Goal: Information Seeking & Learning: Check status

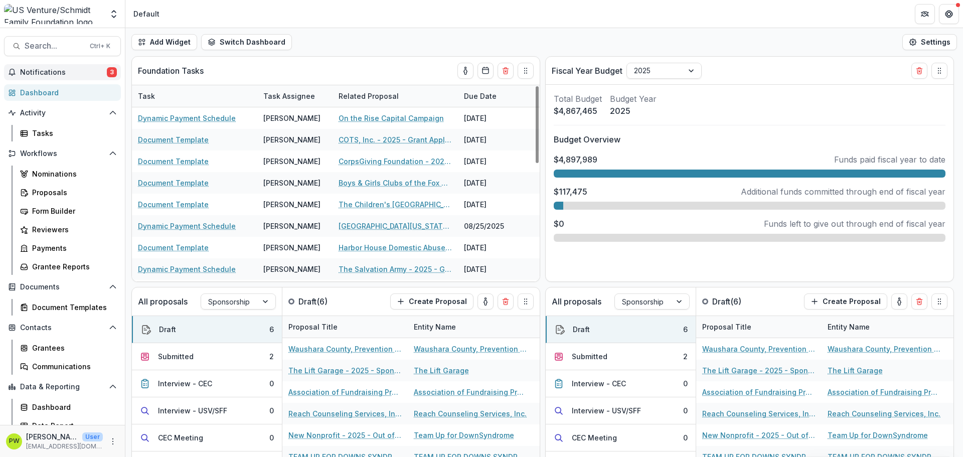
click at [84, 70] on span "Notifications" at bounding box center [63, 72] width 87 height 9
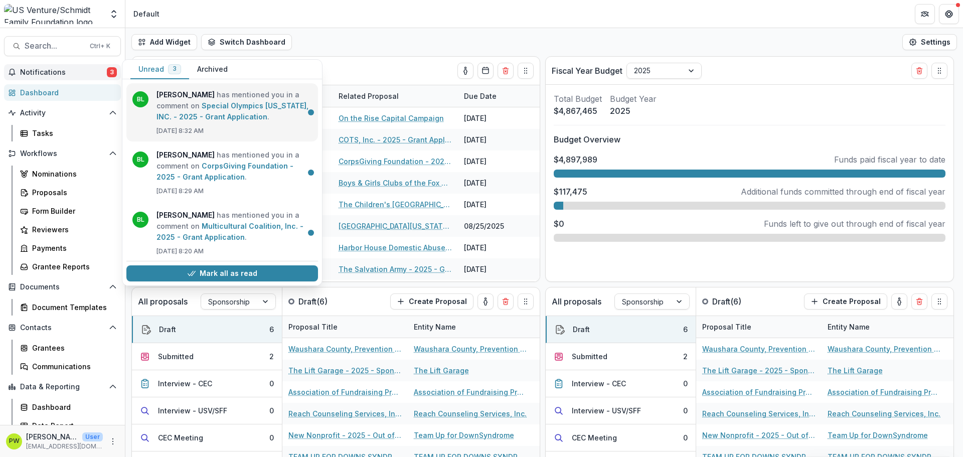
click at [217, 121] on link "Special Olympics [US_STATE], INC. - 2025 - Grant Application" at bounding box center [232, 111] width 152 height 20
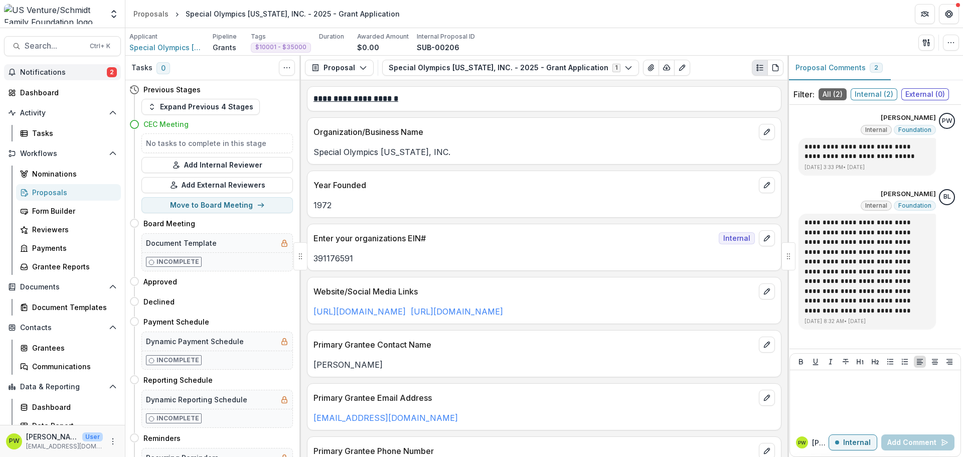
click at [91, 73] on span "Notifications" at bounding box center [63, 72] width 87 height 9
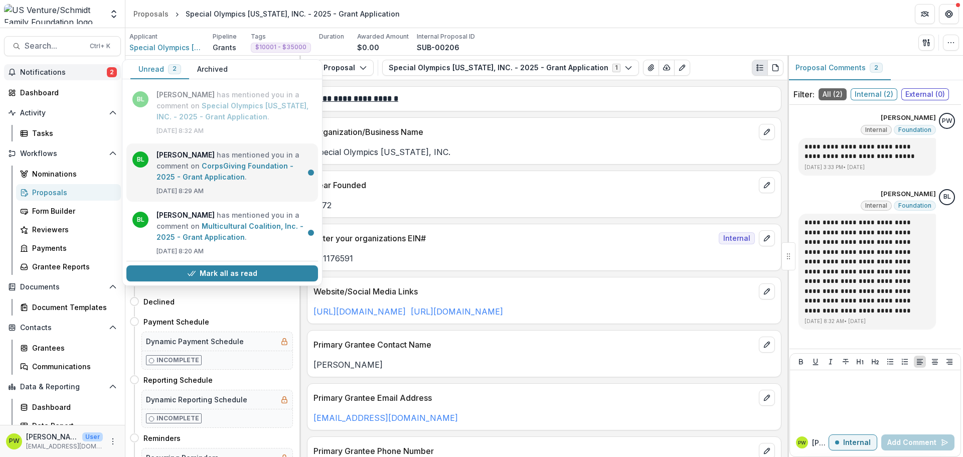
click at [218, 181] on link "CorpsGiving Foundation - 2025 - Grant Application" at bounding box center [224, 172] width 137 height 20
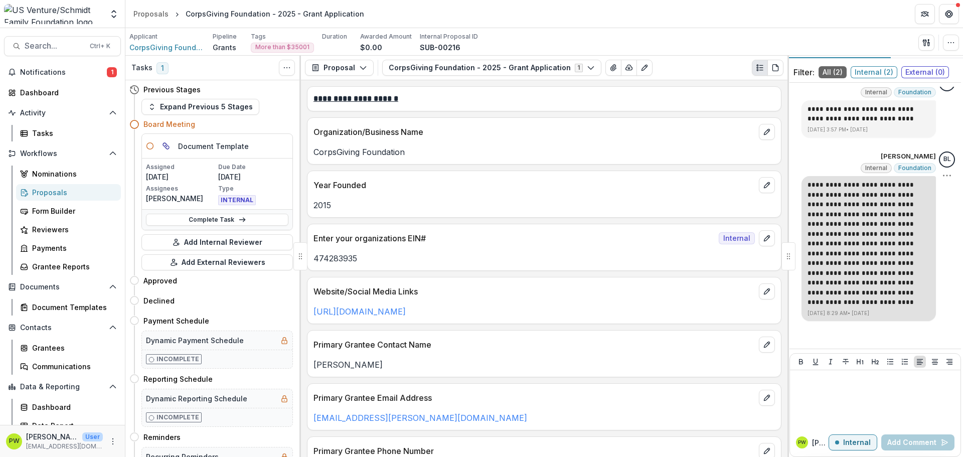
scroll to position [29, 0]
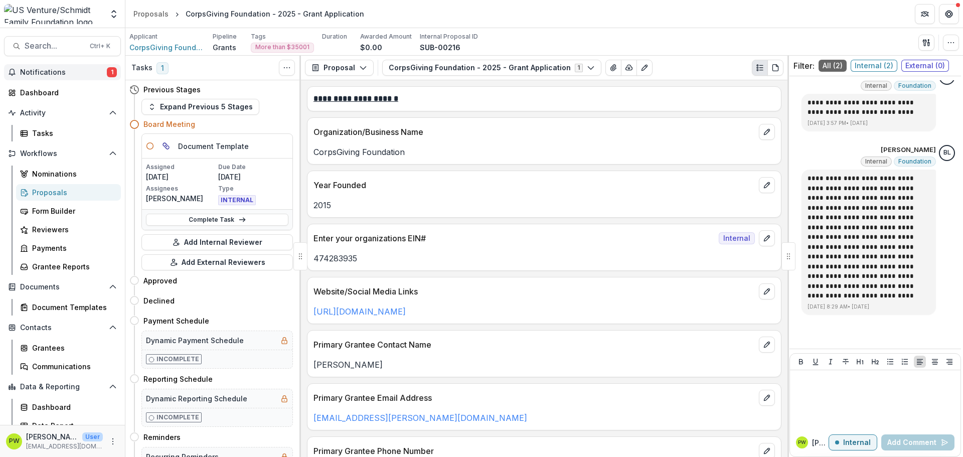
click at [84, 73] on span "Notifications" at bounding box center [63, 72] width 87 height 9
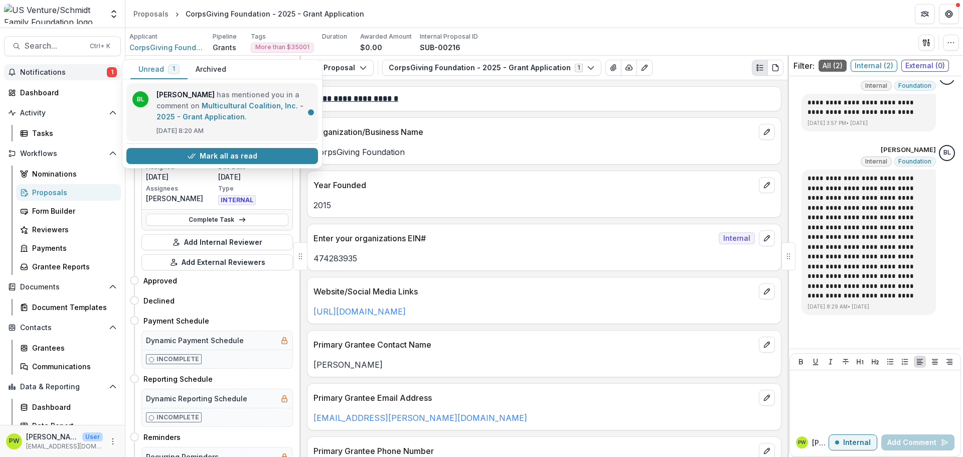
click at [214, 102] on link "Multicultural Coalition, Inc. - 2025 - Grant Application" at bounding box center [229, 111] width 147 height 20
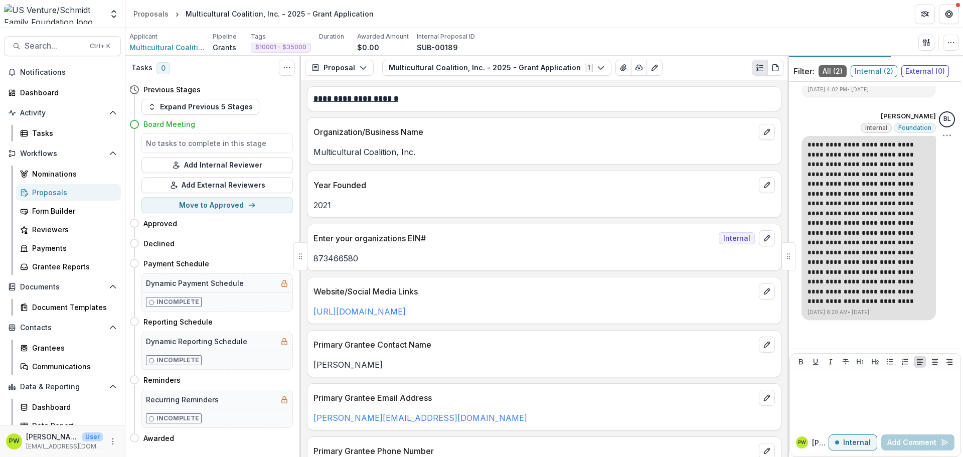
scroll to position [29, 0]
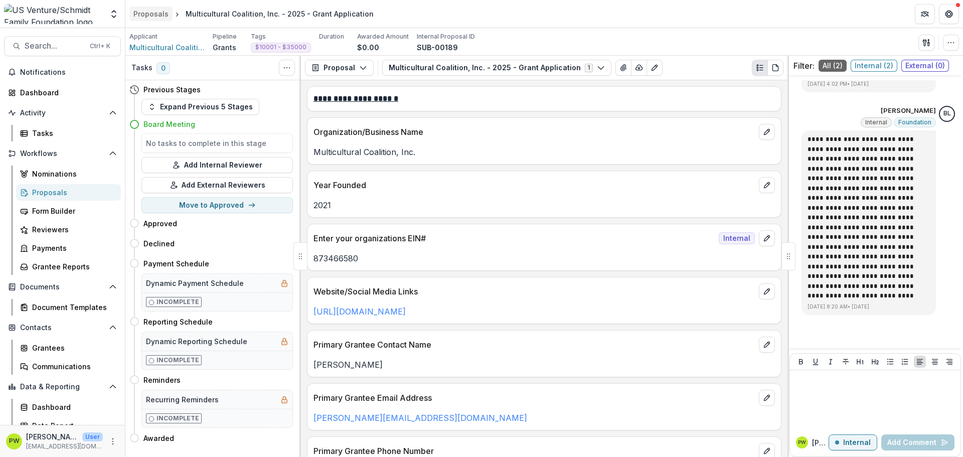
click at [146, 19] on div "Proposals" at bounding box center [150, 14] width 35 height 11
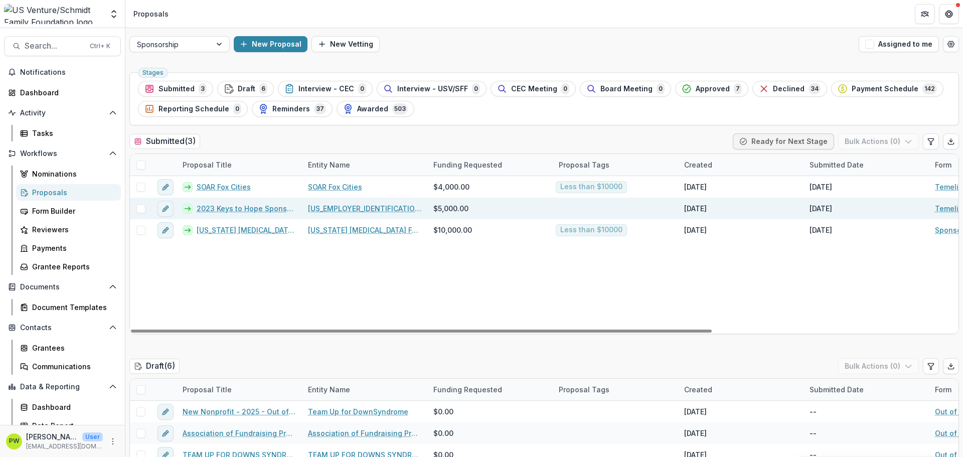
click at [219, 211] on link "2023 Keys to Hope Sponsorship" at bounding box center [246, 208] width 99 height 11
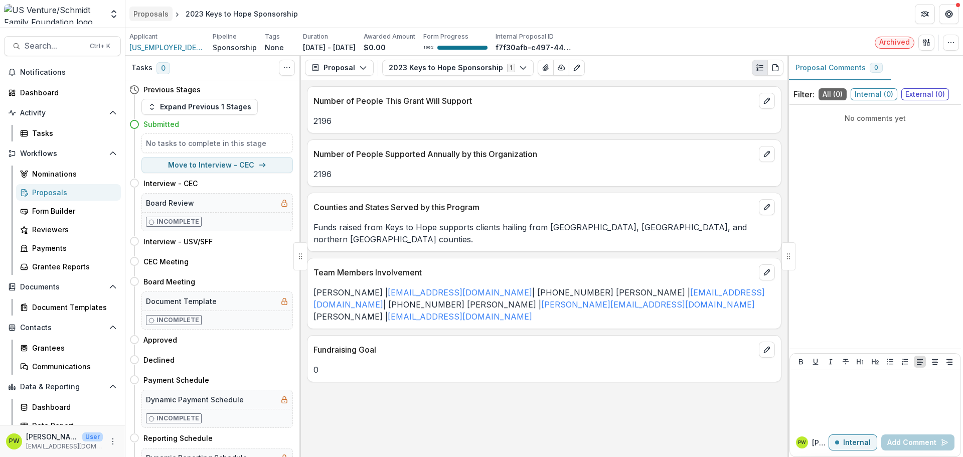
click at [154, 15] on div "Proposals" at bounding box center [150, 14] width 35 height 11
